Goal: Task Accomplishment & Management: Use online tool/utility

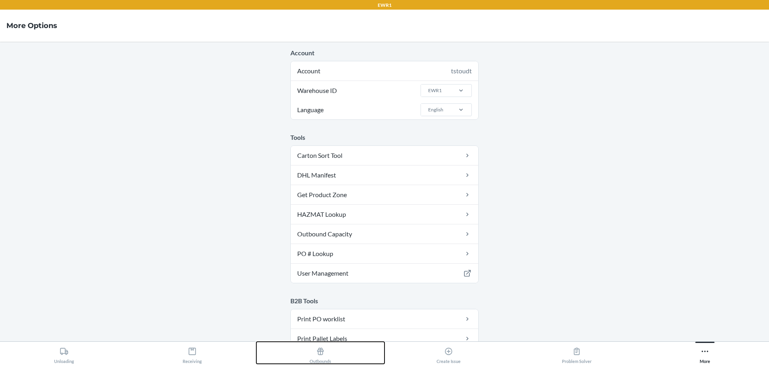
drag, startPoint x: 312, startPoint y: 358, endPoint x: 316, endPoint y: 348, distance: 10.6
click at [312, 358] on div "Outbounds" at bounding box center [321, 354] width 22 height 20
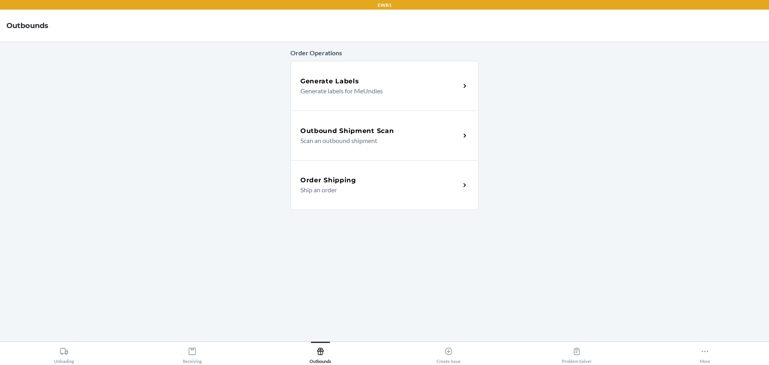
click at [364, 143] on p "Scan an outbound shipment" at bounding box center [376, 141] width 153 height 10
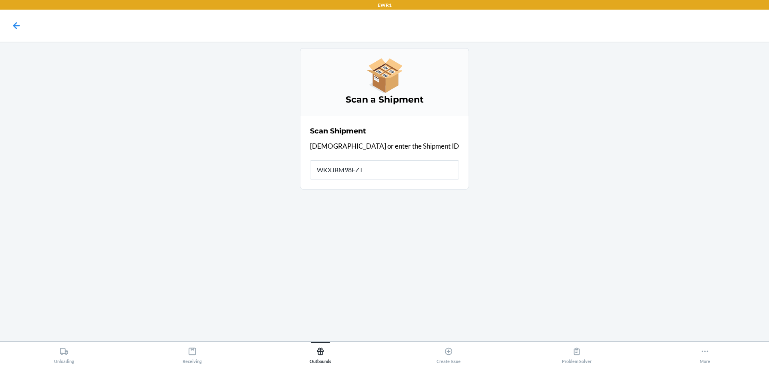
type input "WKXJBM98FZTC"
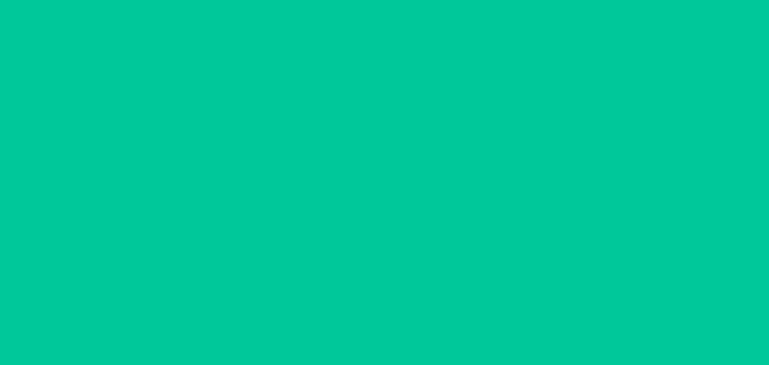
type input "[DATE]"
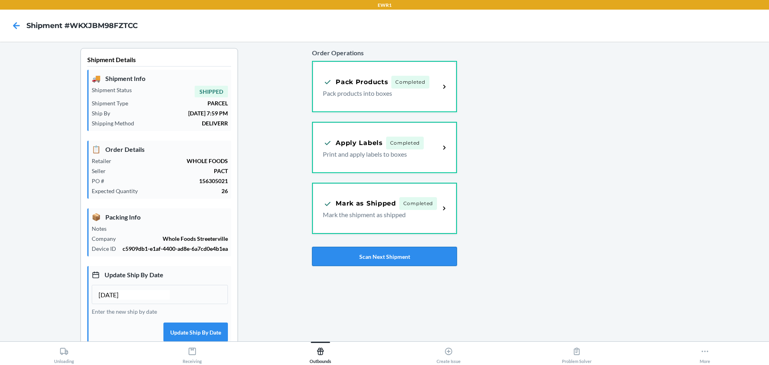
click at [423, 258] on button "Scan Next Shipment" at bounding box center [384, 256] width 145 height 19
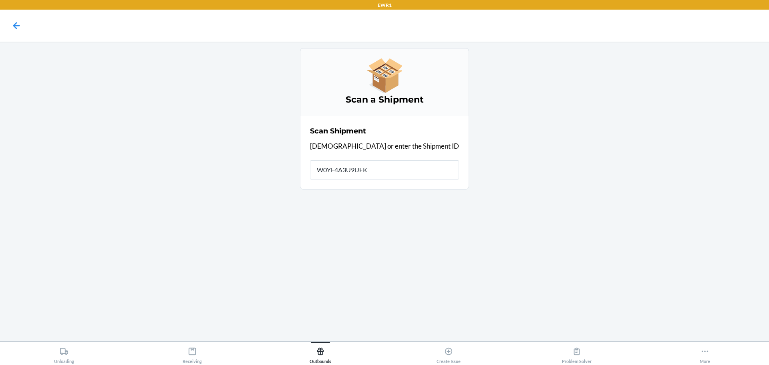
type input "W0YE4A3U9UEKX"
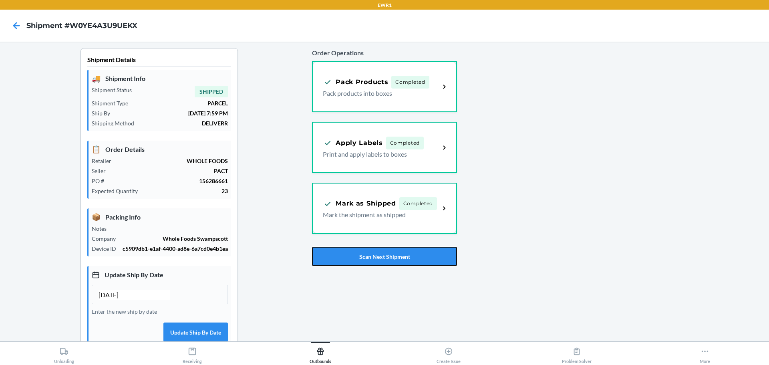
click at [423, 258] on button "Scan Next Shipment" at bounding box center [384, 256] width 145 height 19
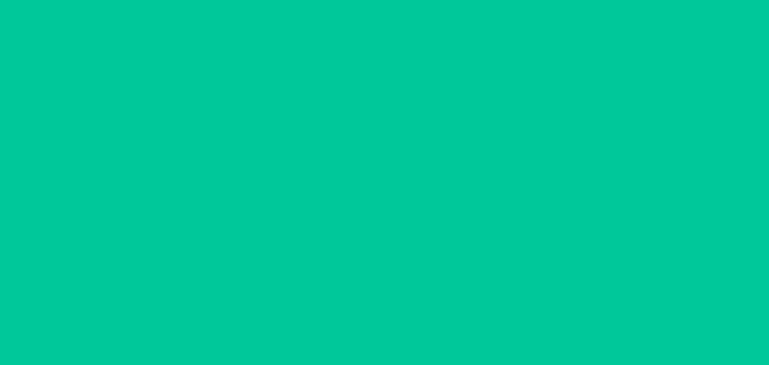
type input "[DATE]"
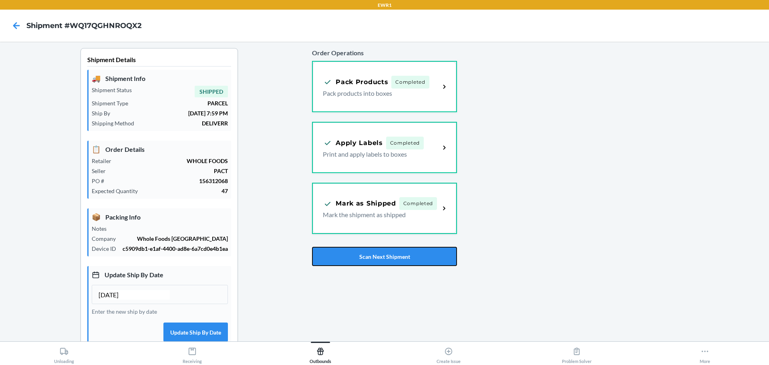
click at [423, 258] on button "Scan Next Shipment" at bounding box center [384, 256] width 145 height 19
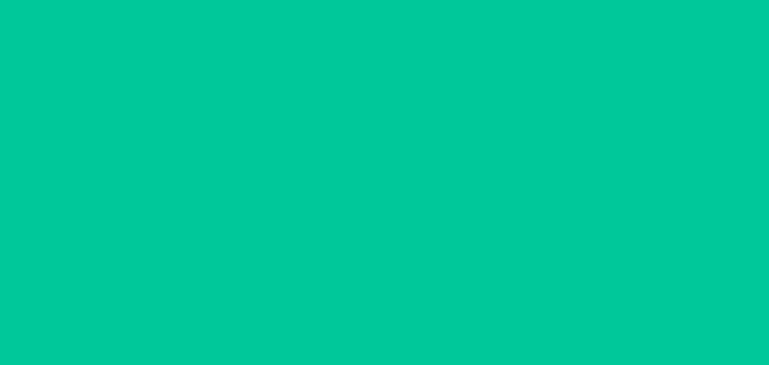
type input "[DATE]"
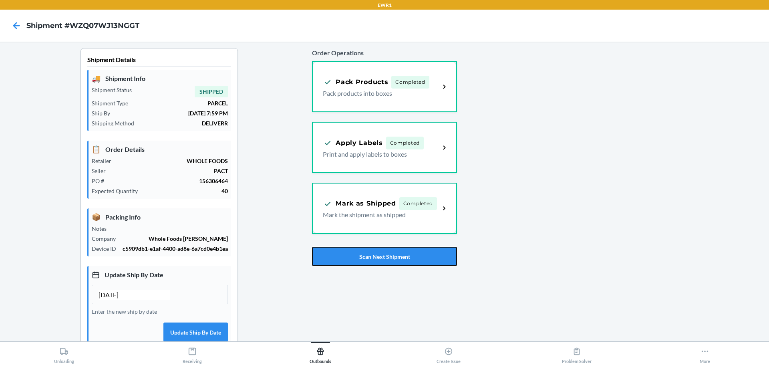
click at [423, 258] on button "Scan Next Shipment" at bounding box center [384, 256] width 145 height 19
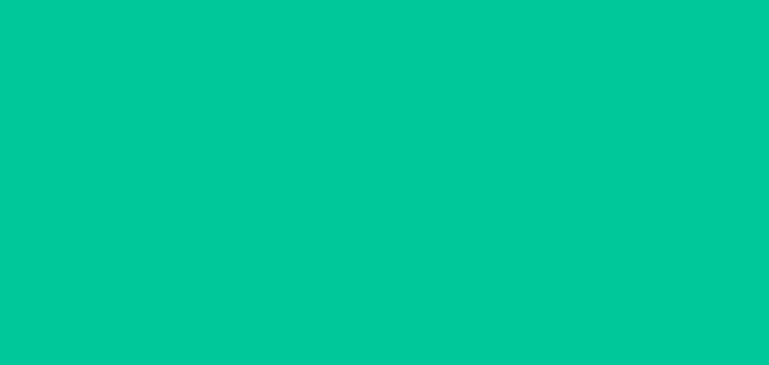
type input "[DATE]"
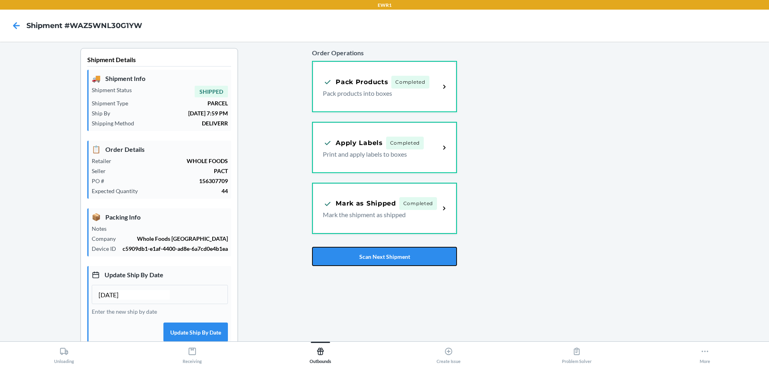
click at [423, 258] on button "Scan Next Shipment" at bounding box center [384, 256] width 145 height 19
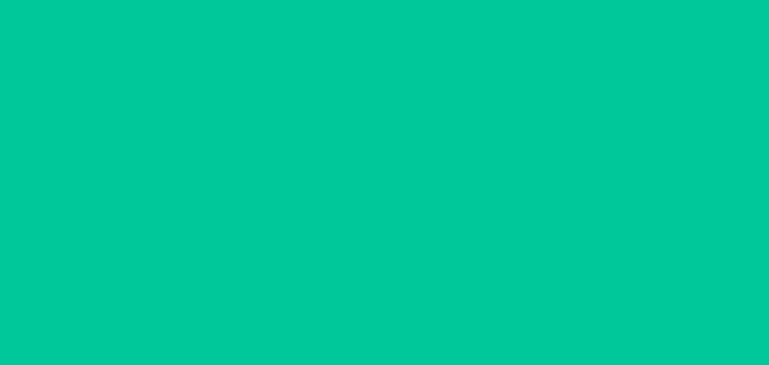
type input "[DATE]"
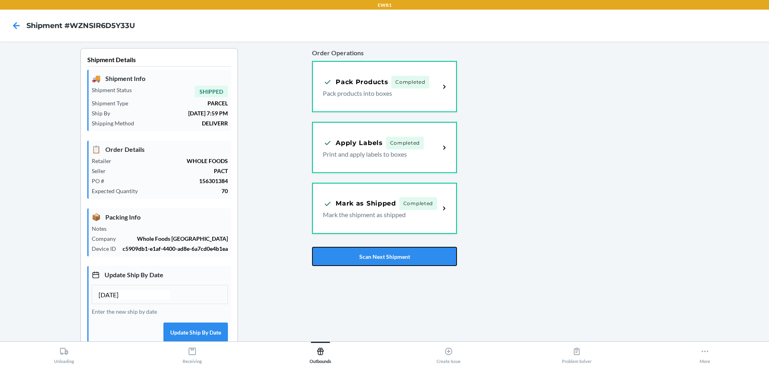
click at [423, 258] on button "Scan Next Shipment" at bounding box center [384, 256] width 145 height 19
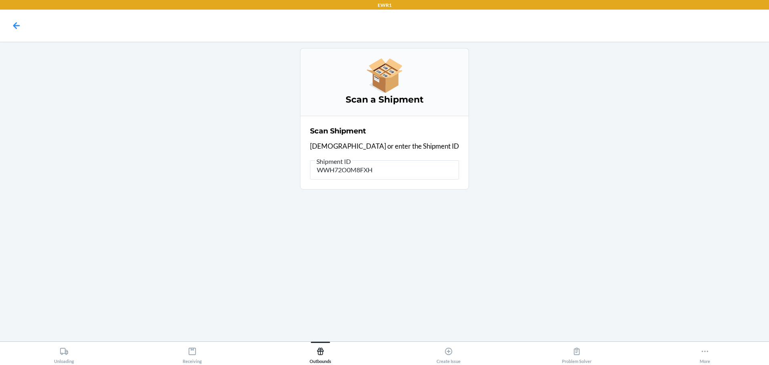
type input "WWH72O0M8FXH8"
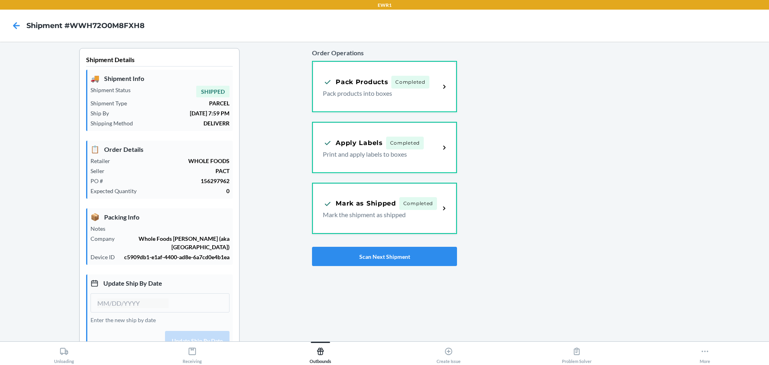
type input "[DATE]"
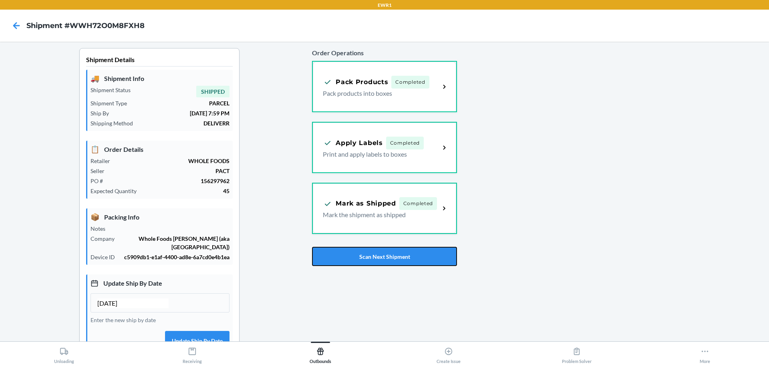
click at [423, 258] on button "Scan Next Shipment" at bounding box center [384, 256] width 145 height 19
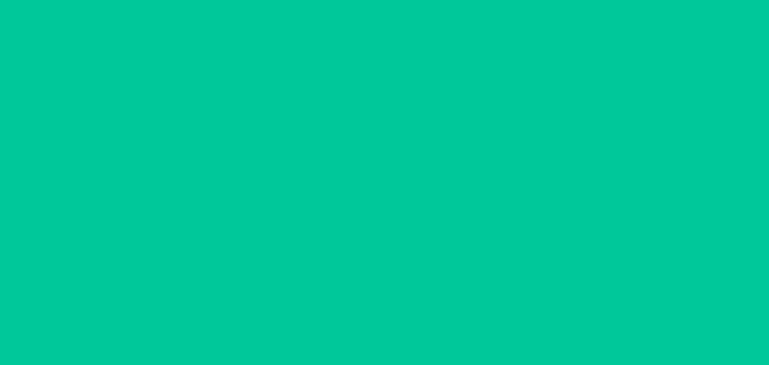
type input "[DATE]"
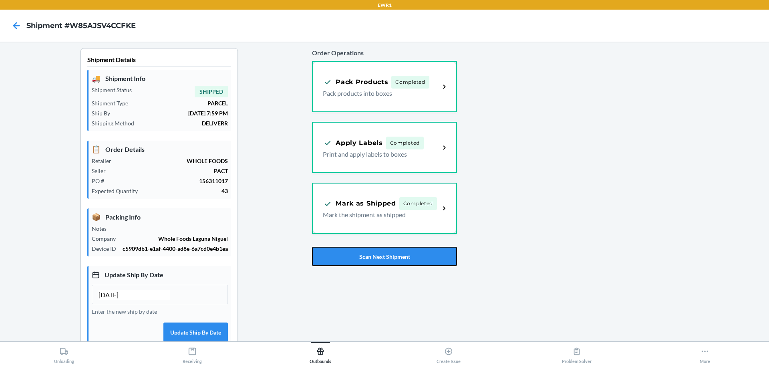
click at [423, 258] on button "Scan Next Shipment" at bounding box center [384, 256] width 145 height 19
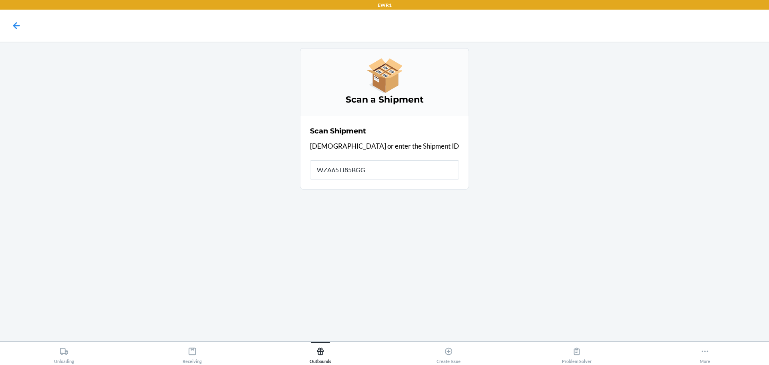
type input "WZA65TJ85BGGJ"
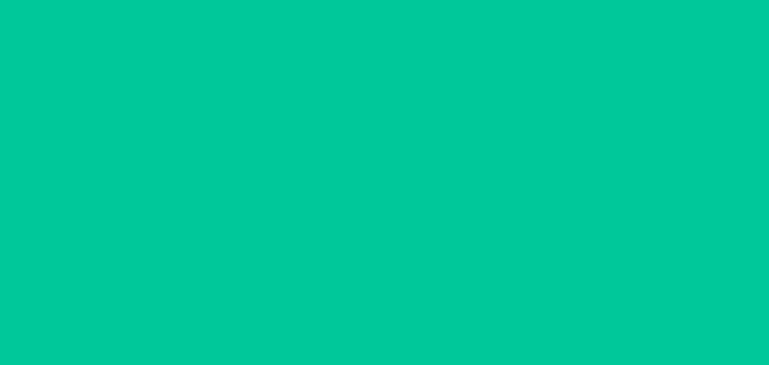
type input "[DATE]"
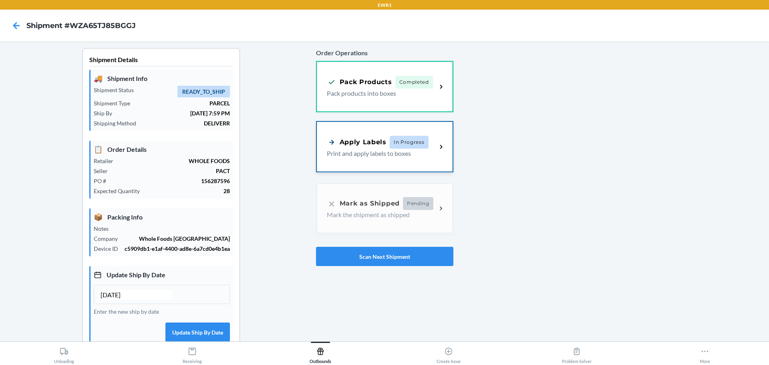
click at [378, 142] on div "Apply Labels" at bounding box center [357, 142] width 60 height 10
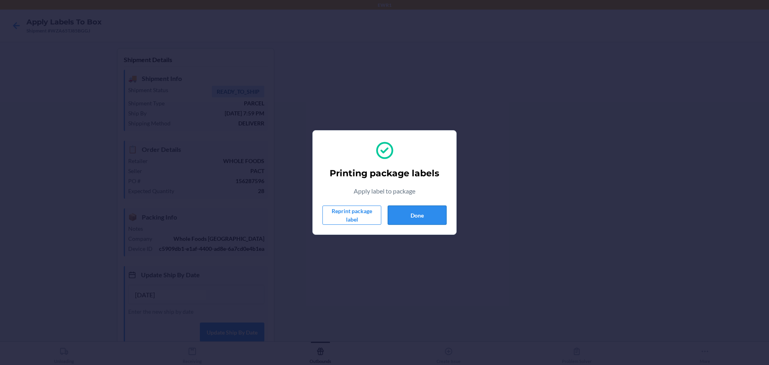
click at [427, 219] on button "Done" at bounding box center [417, 214] width 59 height 19
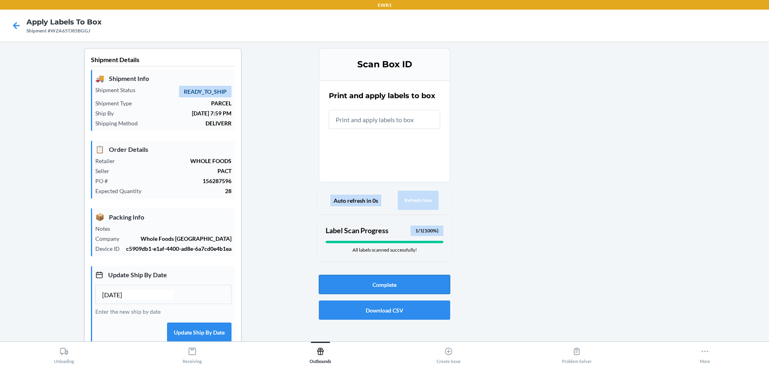
click at [414, 286] on button "Complete" at bounding box center [384, 284] width 131 height 19
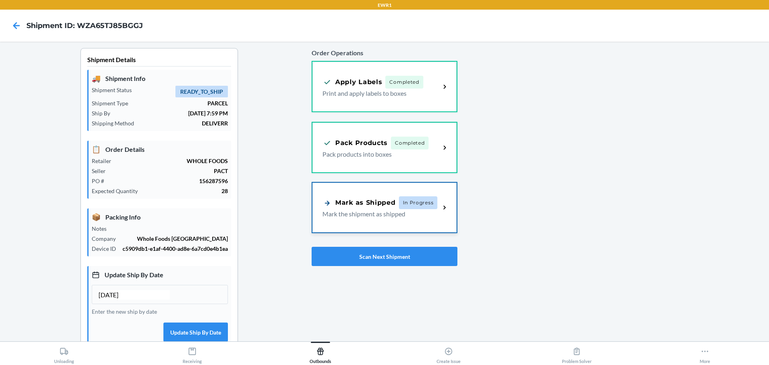
click at [402, 225] on div "Mark as Shipped In Progress Mark the shipment as shipped" at bounding box center [384, 208] width 144 height 50
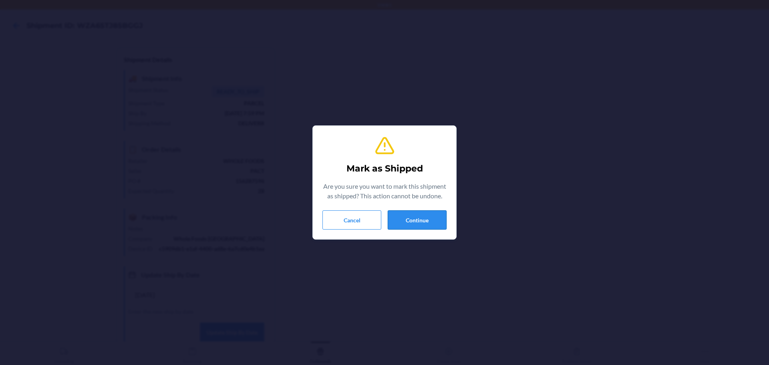
click at [418, 212] on button "Continue" at bounding box center [417, 219] width 59 height 19
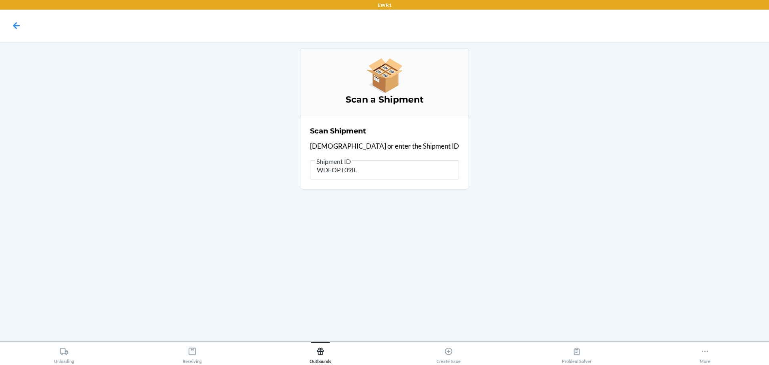
type input "WDEOPT09ILP"
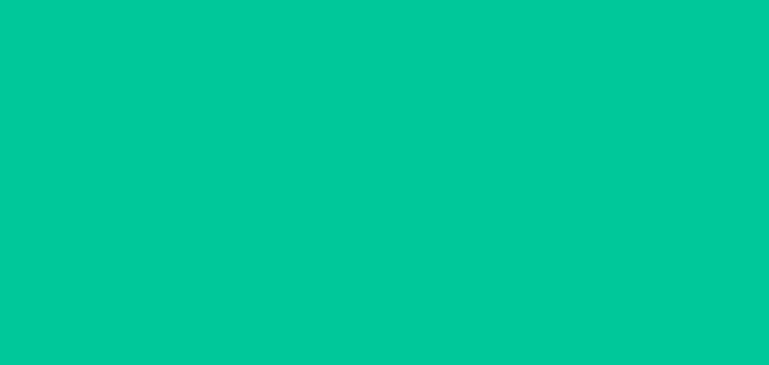
type input "[DATE]"
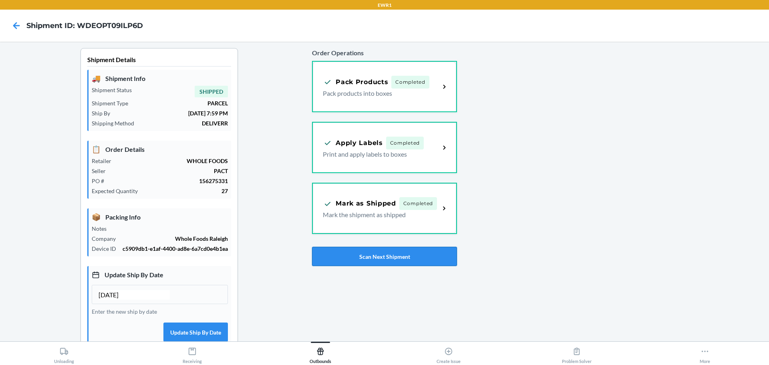
click at [430, 247] on button "Scan Next Shipment" at bounding box center [384, 256] width 145 height 19
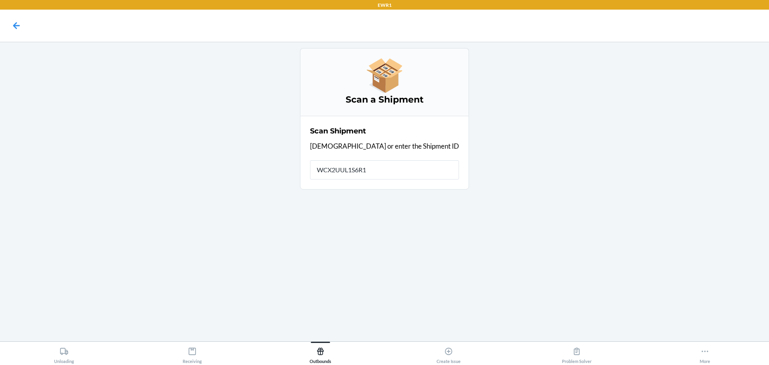
type input "WCX2UUL1S6R1E"
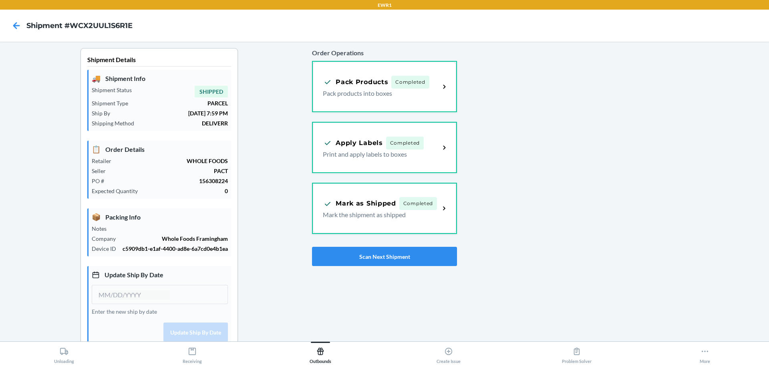
type input "[DATE]"
click at [429, 248] on button "Scan Next Shipment" at bounding box center [384, 256] width 145 height 19
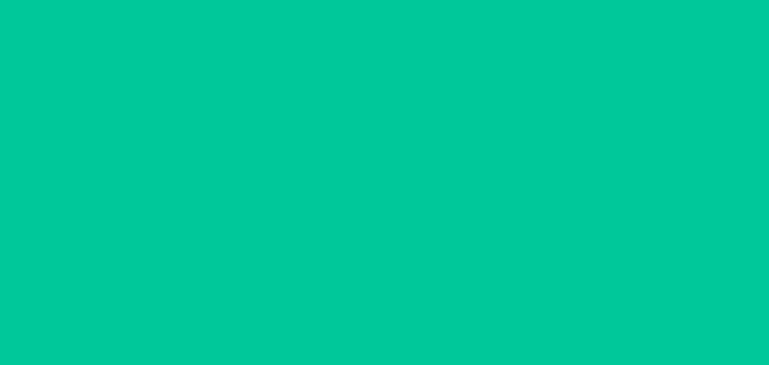
type input "[DATE]"
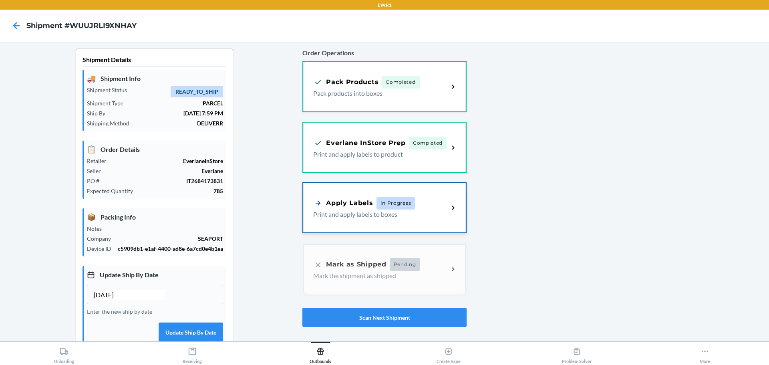
click at [404, 210] on p "Print and apply labels to boxes" at bounding box center [377, 214] width 129 height 10
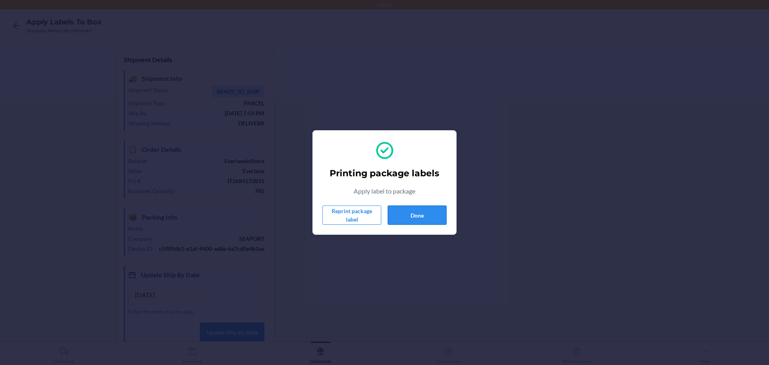
click at [420, 215] on button "Done" at bounding box center [417, 214] width 59 height 19
click at [385, 74] on div "Printing package labels Apply label to package Reprint package label Done" at bounding box center [384, 182] width 769 height 365
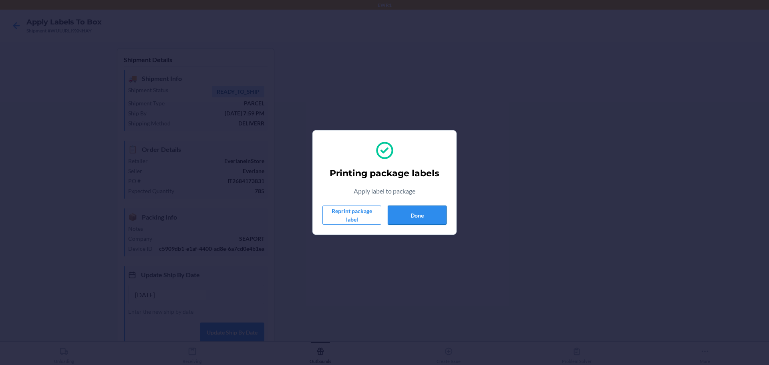
click at [440, 213] on button "Done" at bounding box center [417, 214] width 59 height 19
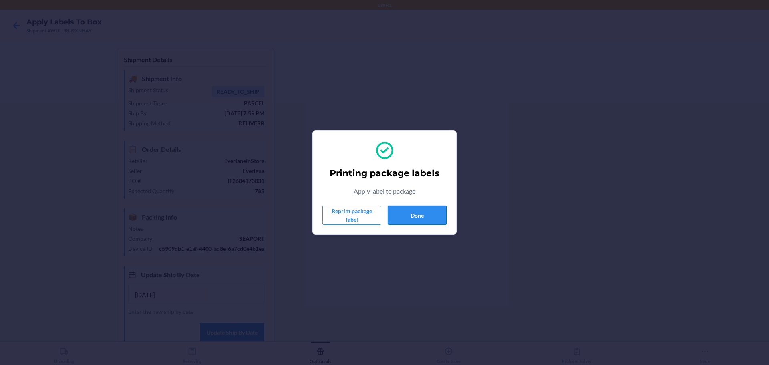
click at [440, 213] on button "Done" at bounding box center [417, 214] width 59 height 19
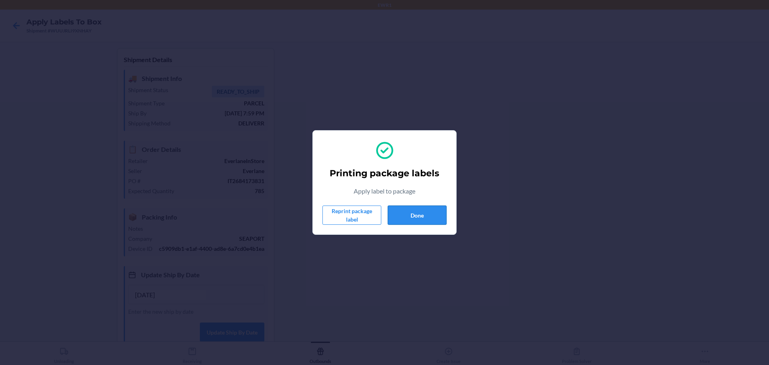
click at [440, 213] on button "Done" at bounding box center [417, 214] width 59 height 19
drag, startPoint x: 440, startPoint y: 213, endPoint x: 463, endPoint y: 258, distance: 50.2
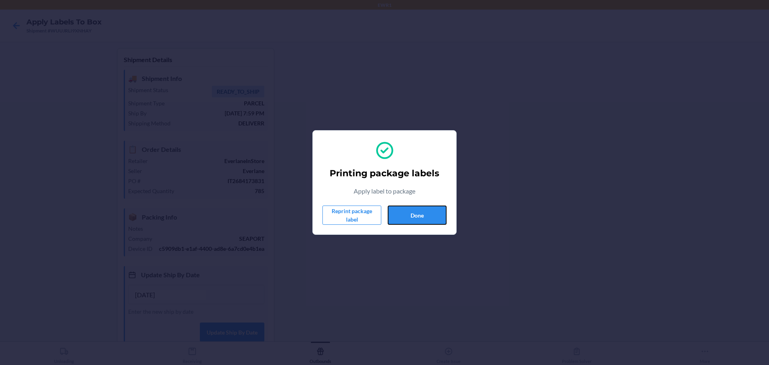
click at [463, 258] on div "Printing package labels Apply label to package Reprint package label Done" at bounding box center [384, 182] width 769 height 365
click at [412, 213] on button "Done" at bounding box center [417, 214] width 59 height 19
drag, startPoint x: 417, startPoint y: 212, endPoint x: 442, endPoint y: 309, distance: 100.1
click at [442, 309] on div "Printing package labels Apply label to package Reprint package label Done" at bounding box center [384, 182] width 769 height 365
click at [408, 206] on button "Done" at bounding box center [417, 214] width 59 height 19
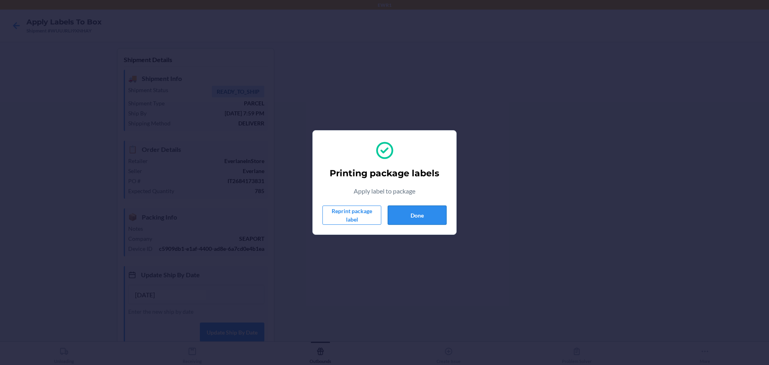
click at [402, 219] on button "Done" at bounding box center [417, 214] width 59 height 19
click at [429, 216] on button "Done" at bounding box center [417, 214] width 59 height 19
click at [413, 217] on button "Done" at bounding box center [417, 214] width 59 height 19
click at [422, 215] on button "Done" at bounding box center [417, 214] width 59 height 19
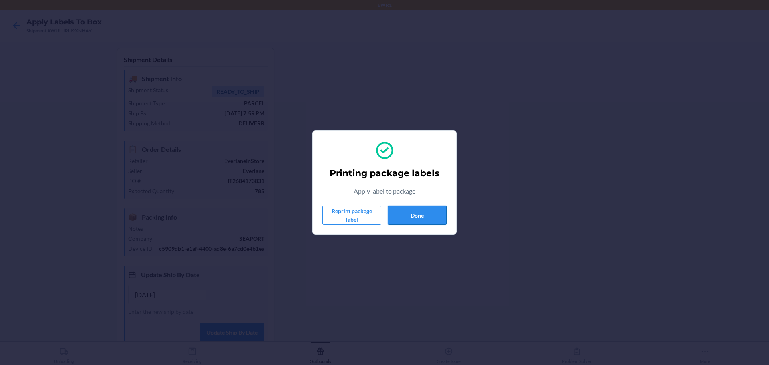
click at [422, 215] on button "Done" at bounding box center [417, 214] width 59 height 19
drag, startPoint x: 422, startPoint y: 215, endPoint x: 432, endPoint y: 216, distance: 10.4
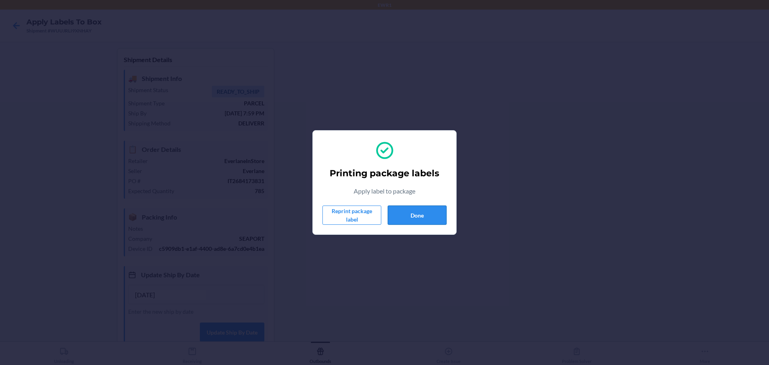
click at [432, 216] on button "Done" at bounding box center [417, 214] width 59 height 19
click at [435, 217] on button "Done" at bounding box center [417, 214] width 59 height 19
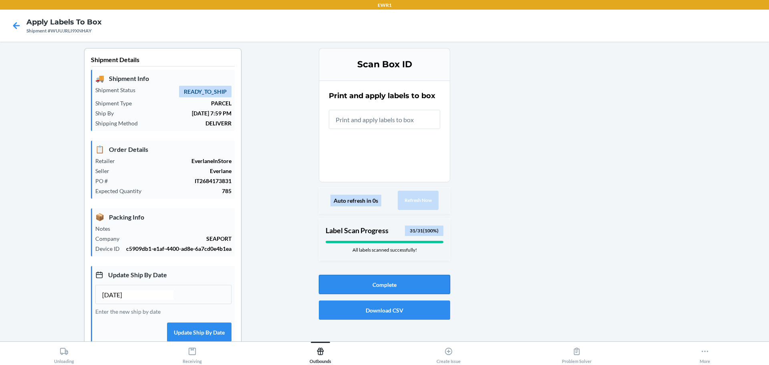
click at [411, 280] on button "Complete" at bounding box center [384, 284] width 131 height 19
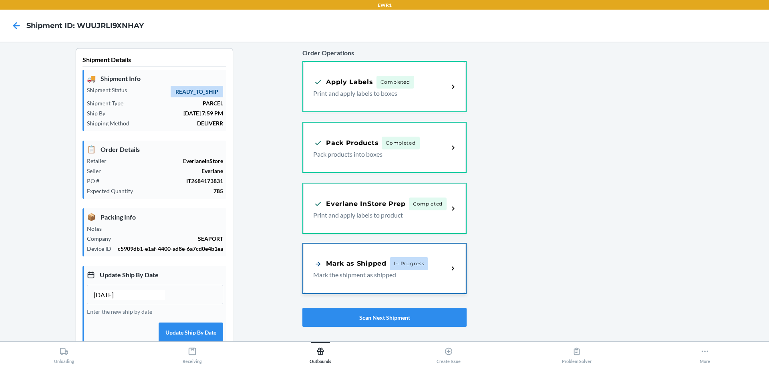
click at [424, 275] on p "Mark the shipment as shipped" at bounding box center [377, 275] width 129 height 10
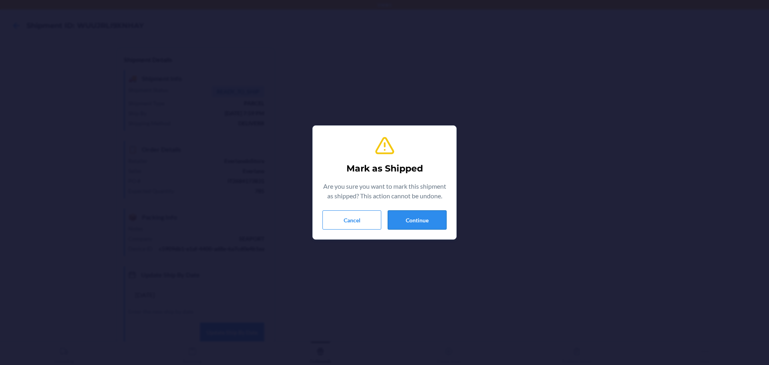
click at [401, 221] on button "Continue" at bounding box center [417, 219] width 59 height 19
